Goal: Check status: Check status

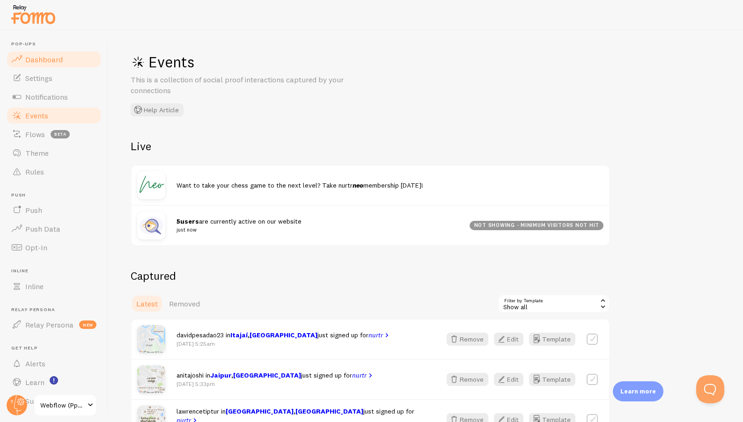
click at [42, 65] on link "Dashboard" at bounding box center [54, 59] width 96 height 19
click at [39, 118] on span "Events" at bounding box center [36, 115] width 23 height 9
